Goal: Task Accomplishment & Management: Manage account settings

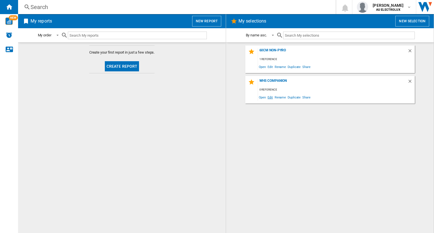
click at [270, 98] on span "Edit" at bounding box center [270, 97] width 7 height 8
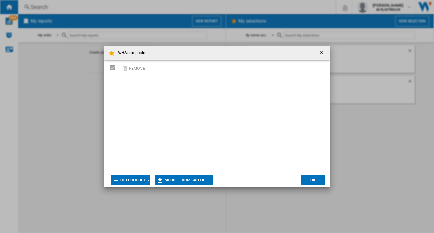
click at [152, 93] on div at bounding box center [217, 125] width 226 height 96
click at [128, 183] on button "Add products" at bounding box center [131, 180] width 40 height 10
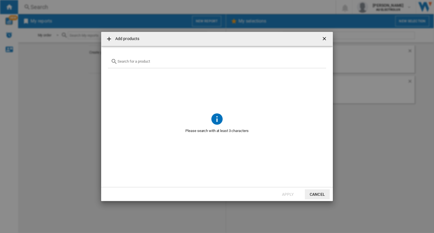
click at [177, 64] on input "text" at bounding box center [220, 61] width 206 height 4
type input "w"
click at [174, 62] on input "text" at bounding box center [220, 61] width 206 height 4
type input "c"
type input "m"
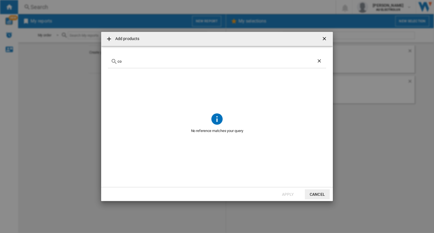
type input "c"
type input "oven"
click at [319, 60] on ng-md-icon "Clear search" at bounding box center [319, 61] width 7 height 7
click at [269, 62] on input "text" at bounding box center [220, 61] width 206 height 4
click at [324, 40] on ng-md-icon "getI18NText('BUTTONS.CLOSE_DIALOG')" at bounding box center [324, 39] width 7 height 7
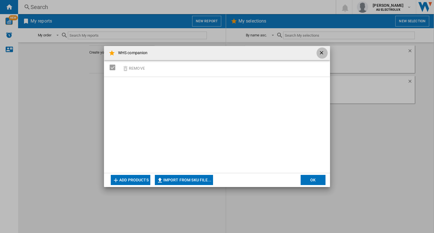
click at [320, 53] on ng-md-icon "getI18NText('BUTTONS.CLOSE_DIALOG')" at bounding box center [322, 53] width 7 height 7
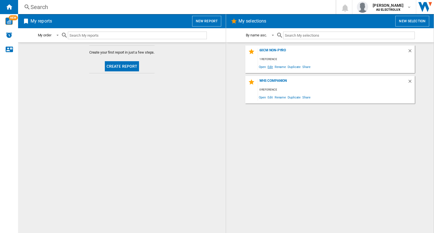
click at [270, 69] on span "Edit" at bounding box center [270, 67] width 7 height 8
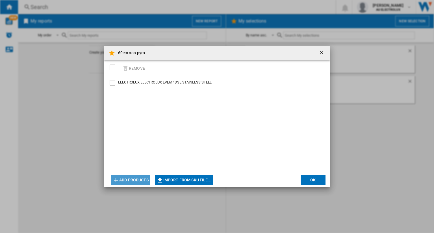
click at [130, 181] on button "Add products" at bounding box center [131, 180] width 40 height 10
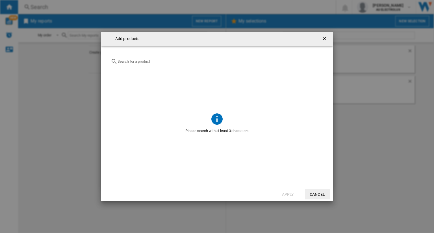
click at [158, 62] on input "{{getI18NText('SELECTIONS.EDITION_POPUP.OPEN_PRODUCTS_POPUP')}} {{::getI18NText…" at bounding box center [220, 61] width 206 height 4
type input "eve"
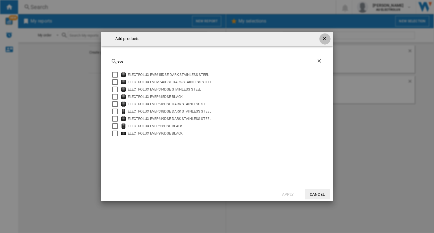
click at [324, 39] on ng-md-icon "getI18NText('BUTTONS.CLOSE_DIALOG')" at bounding box center [324, 39] width 7 height 7
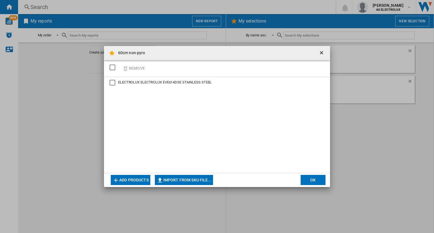
click at [323, 53] on ng-md-icon "getI18NText('BUTTONS.CLOSE_DIALOG')" at bounding box center [322, 53] width 7 height 7
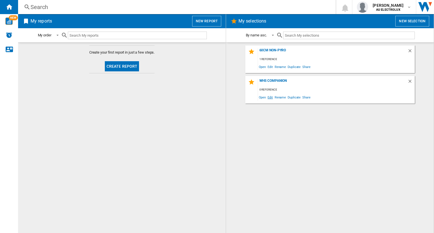
click at [271, 99] on span "Edit" at bounding box center [270, 97] width 7 height 8
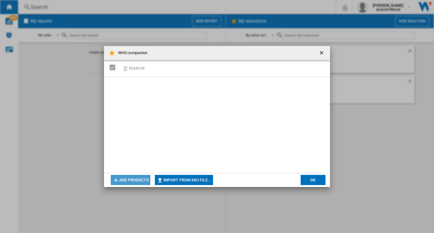
click at [126, 178] on button "Add products" at bounding box center [131, 180] width 40 height 10
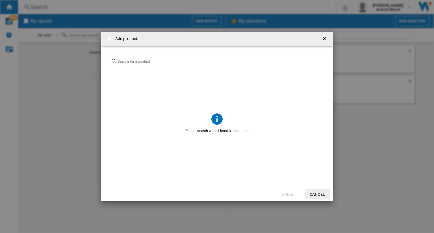
click at [158, 62] on input "{{getI18NText('SELECTIONS.EDITION_POPUP.OPEN_PRODUCTS_POPUP')}} {{::getI18NText…" at bounding box center [220, 61] width 206 height 4
type input "wmb"
click at [319, 61] on ng-md-icon "Clear search" at bounding box center [319, 61] width 7 height 7
click at [190, 66] on div "{{getI18NText('SELECTIONS.EDITION_POPUP.OPEN_PRODUCTS_POPUP')}} {{::getI18NText…" at bounding box center [217, 61] width 218 height 13
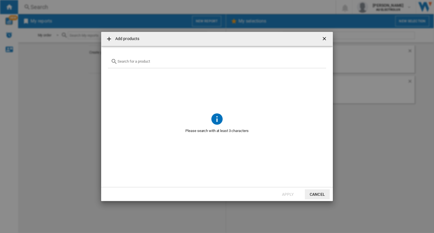
click at [185, 61] on input "{{getI18NText('SELECTIONS.EDITION_POPUP.OPEN_PRODUCTS_POPUP')}} {{::getI18NText…" at bounding box center [220, 61] width 206 height 4
type input "w"
click at [323, 37] on ng-md-icon "getI18NText('BUTTONS.CLOSE_DIALOG')" at bounding box center [324, 39] width 7 height 7
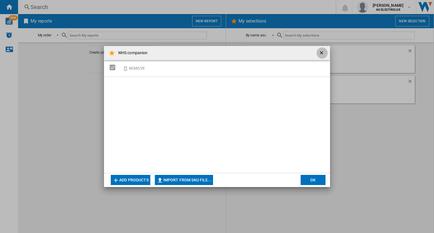
click at [324, 54] on ng-md-icon "getI18NText('BUTTONS.CLOSE_DIALOG')" at bounding box center [322, 53] width 7 height 7
